Goal: Check status: Check status

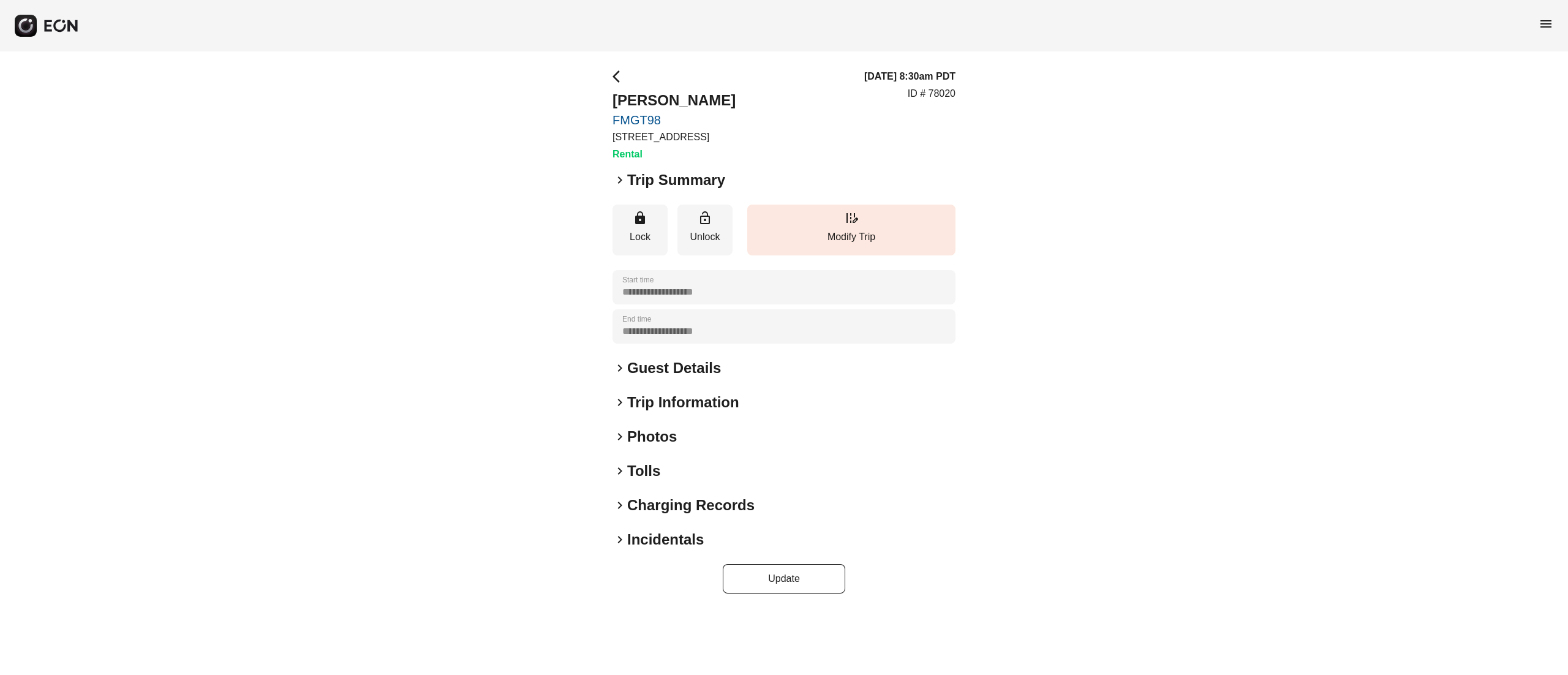
click at [659, 365] on h2 "Guest Details" at bounding box center [674, 368] width 93 height 20
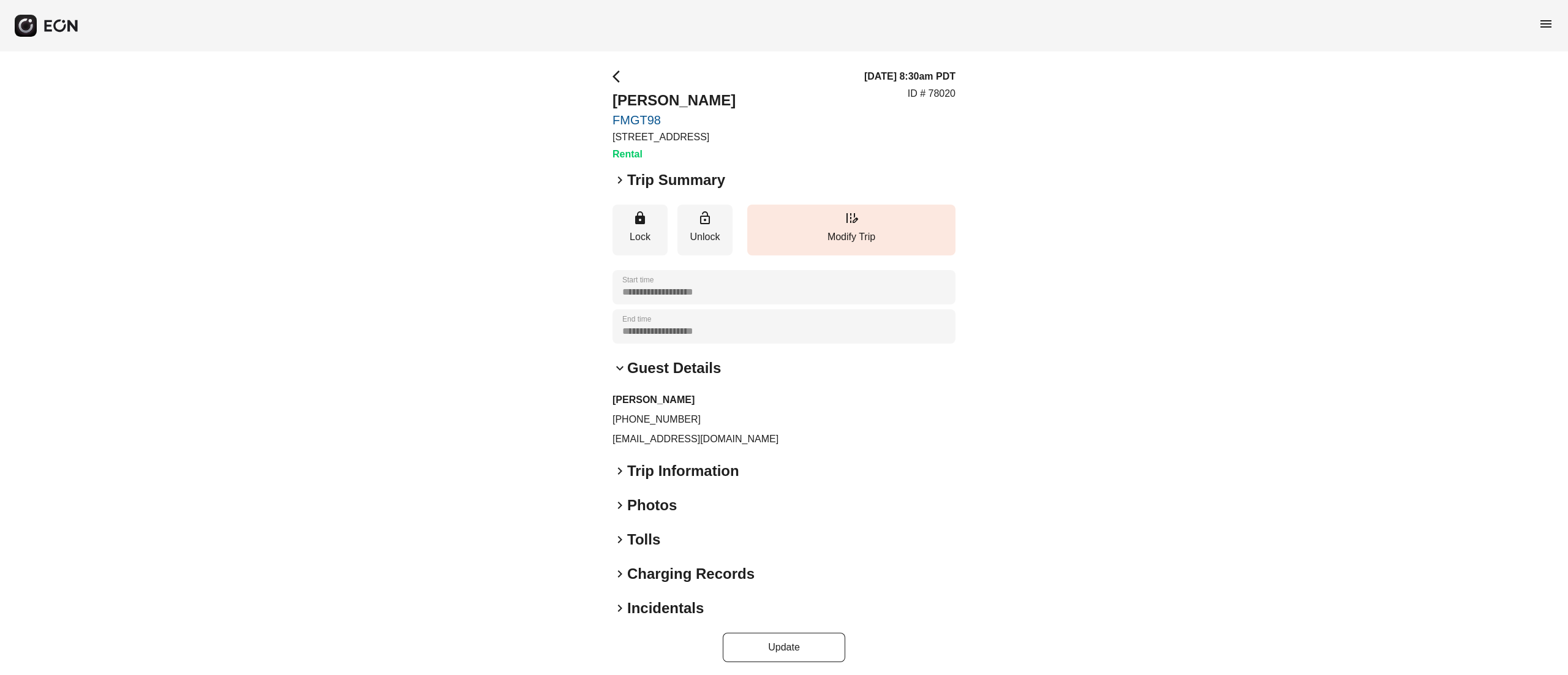
click at [662, 415] on p "[PHONE_NUMBER]" at bounding box center [784, 419] width 343 height 14
copy p "[PHONE_NUMBER]"
click at [559, 98] on div "**********" at bounding box center [784, 365] width 1568 height 628
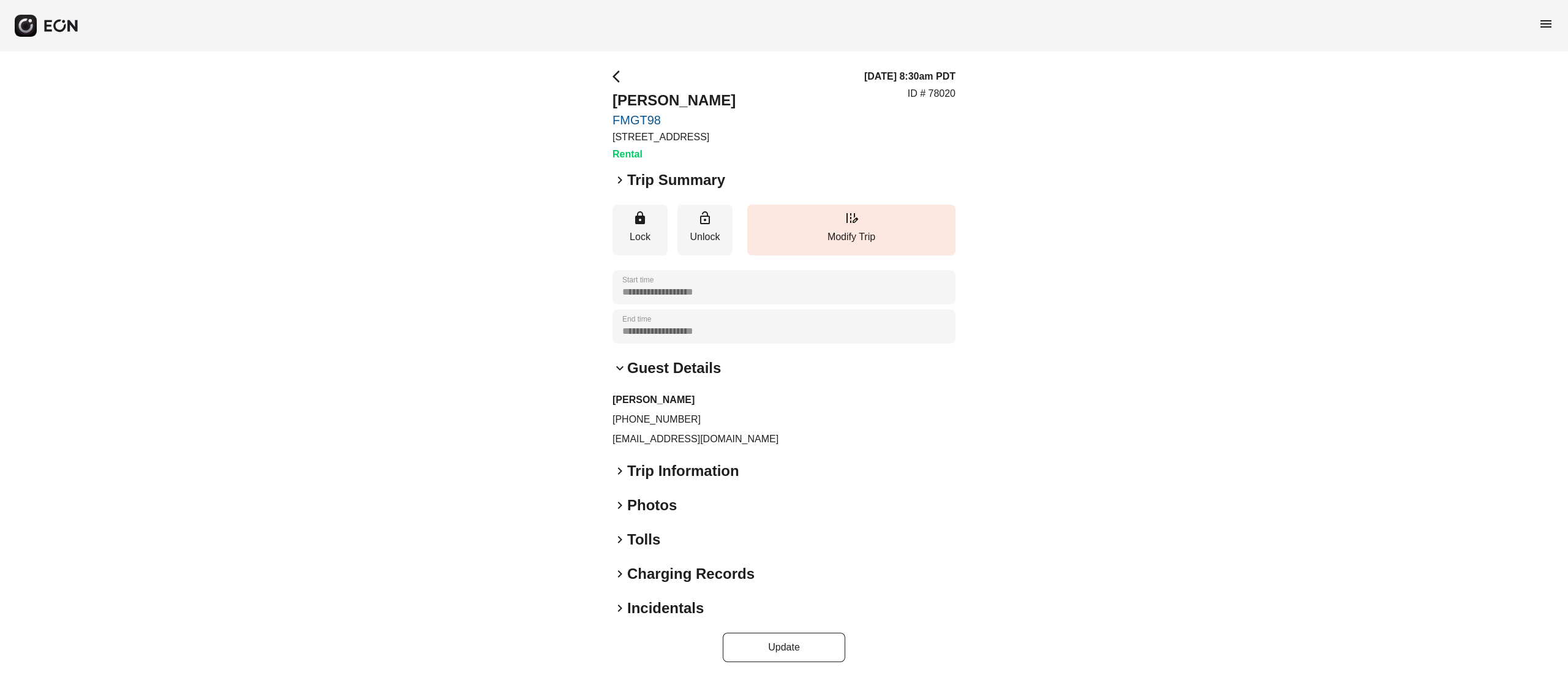
click at [658, 497] on h2 "Photos" at bounding box center [651, 505] width 49 height 20
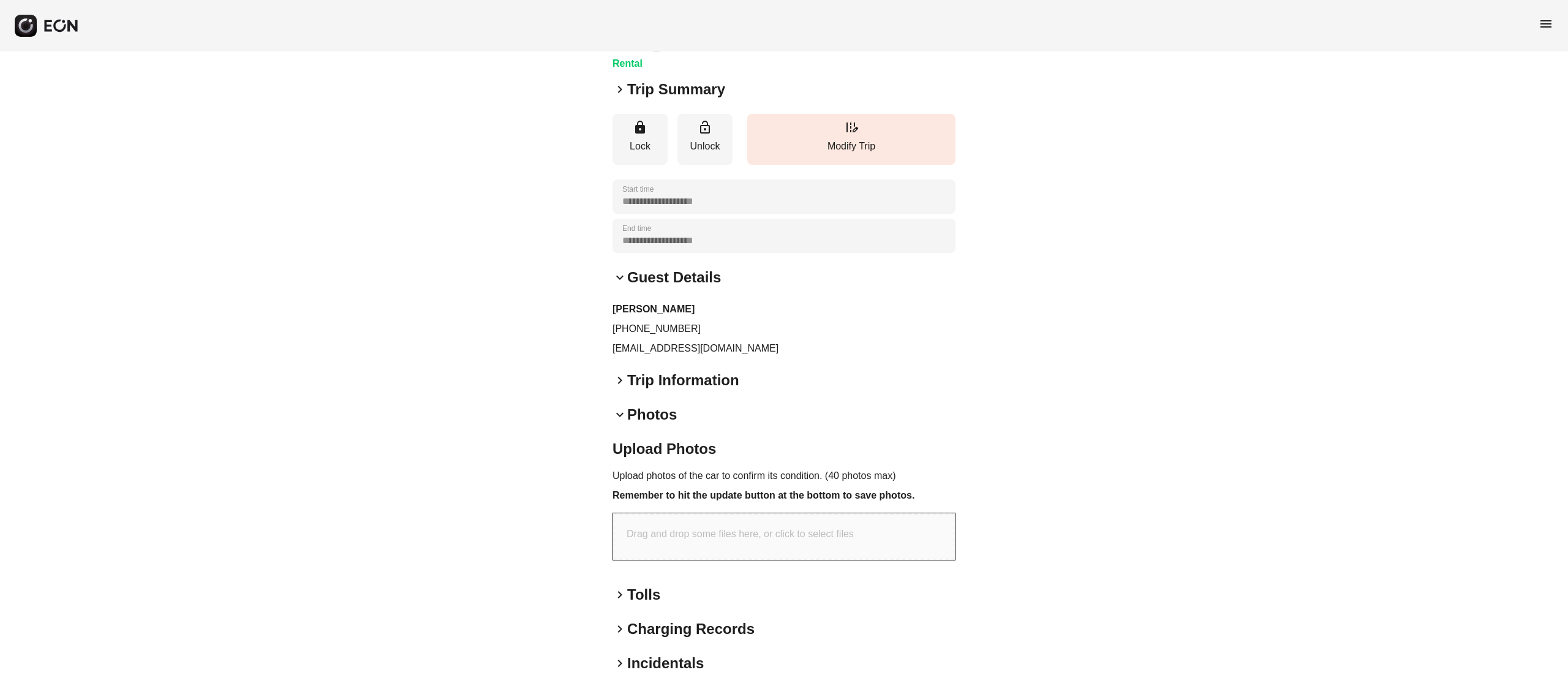
scroll to position [150, 0]
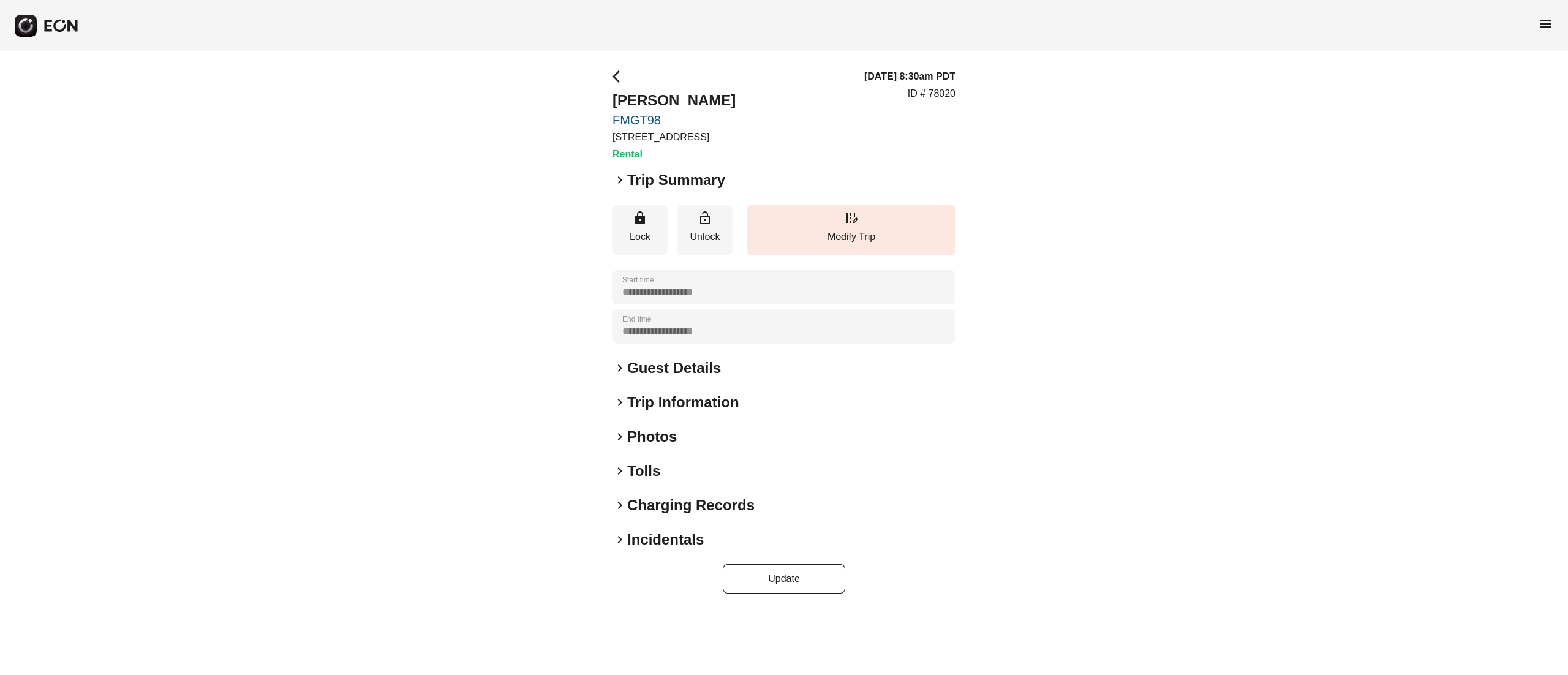
click at [657, 435] on h2 "Photos" at bounding box center [651, 437] width 49 height 20
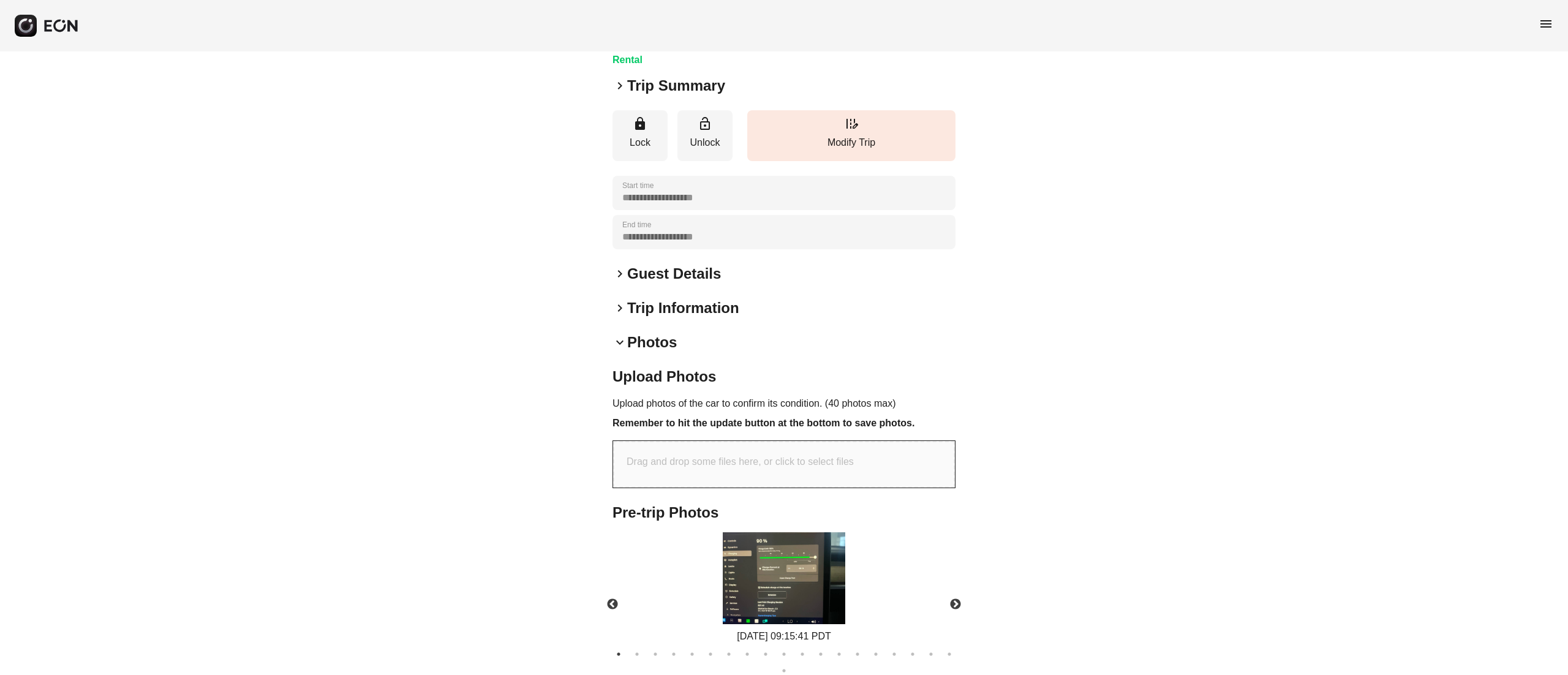
scroll to position [212, 0]
